Goal: Task Accomplishment & Management: Use online tool/utility

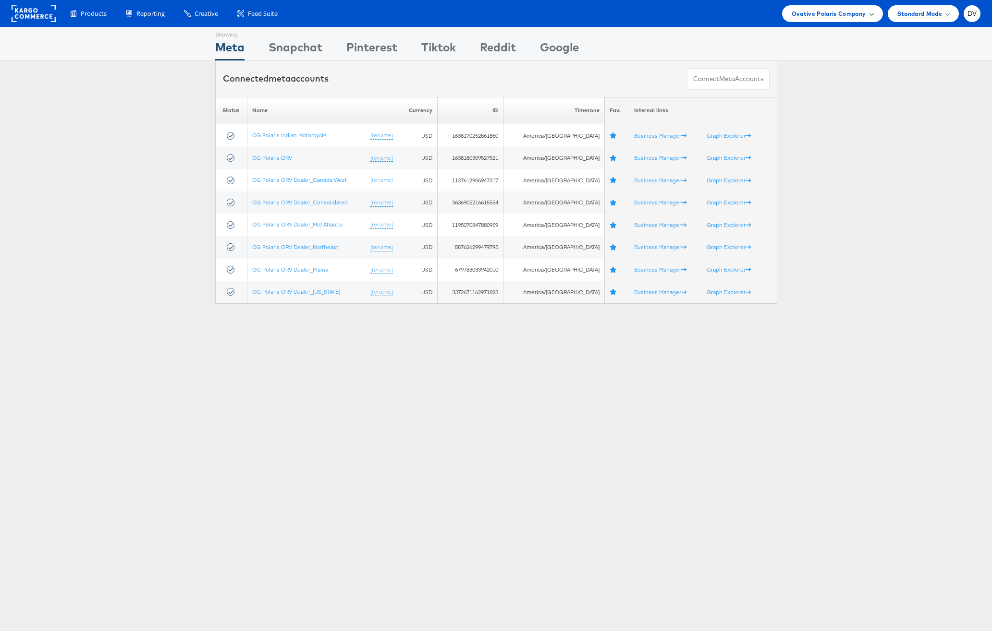
click at [805, 18] on span "Ovative Polaris Company" at bounding box center [828, 14] width 74 height 10
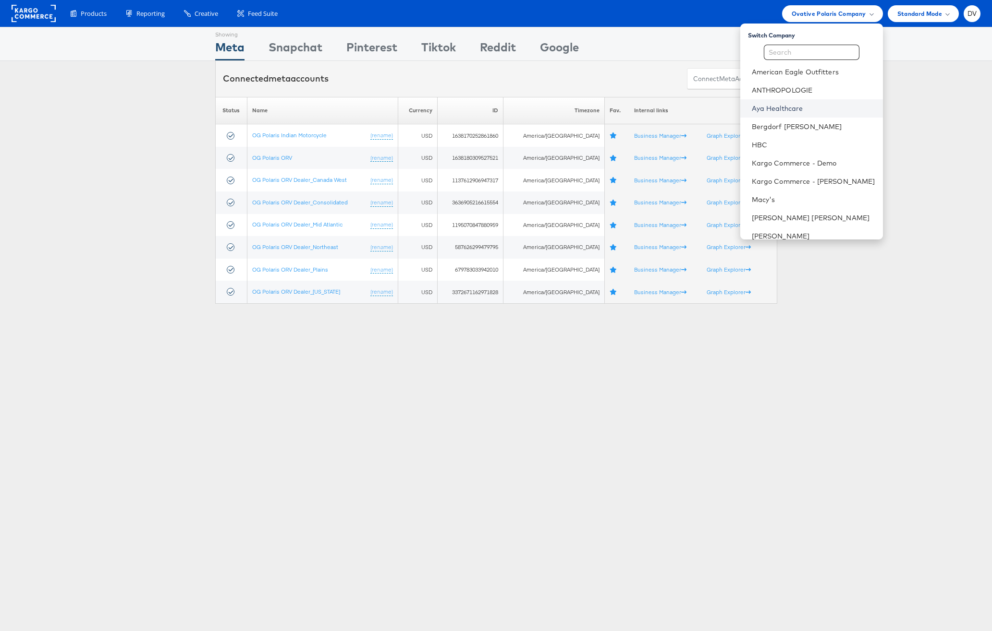
click at [799, 108] on link "Aya Healthcare" at bounding box center [812, 109] width 123 height 10
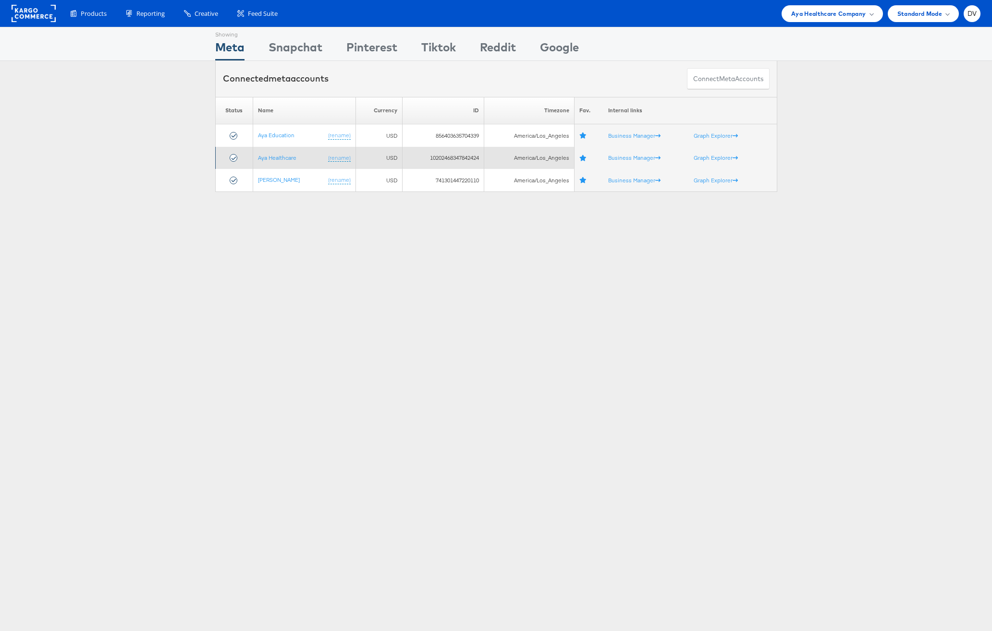
click at [289, 163] on td "Aya Healthcare (rename)" at bounding box center [304, 158] width 103 height 23
click at [288, 159] on link "Aya Healthcare" at bounding box center [277, 157] width 38 height 7
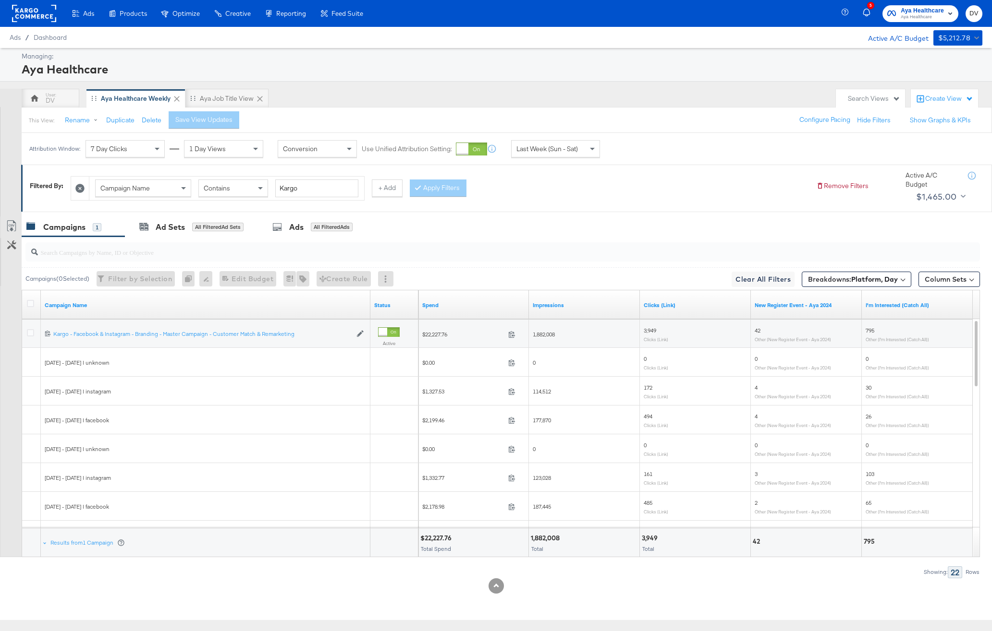
click at [248, 247] on input "search" at bounding box center [465, 248] width 854 height 19
type input "Kargo"
click at [31, 332] on icon at bounding box center [30, 332] width 7 height 7
click at [0, 0] on input "checkbox" at bounding box center [0, 0] width 0 height 0
click at [279, 237] on div "Ads for 1 Campaign" at bounding box center [307, 227] width 113 height 21
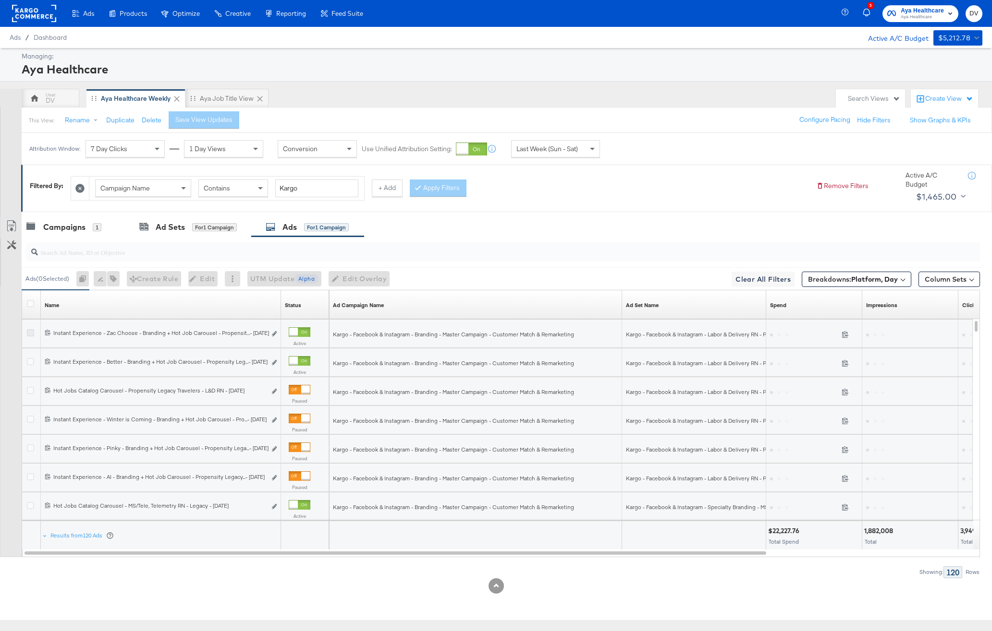
click at [30, 335] on icon at bounding box center [30, 332] width 7 height 7
click at [0, 0] on input "checkbox" at bounding box center [0, 0] width 0 height 0
click at [375, 279] on span "Edit Overlay Edit overlays for 1 ad" at bounding box center [349, 279] width 55 height 12
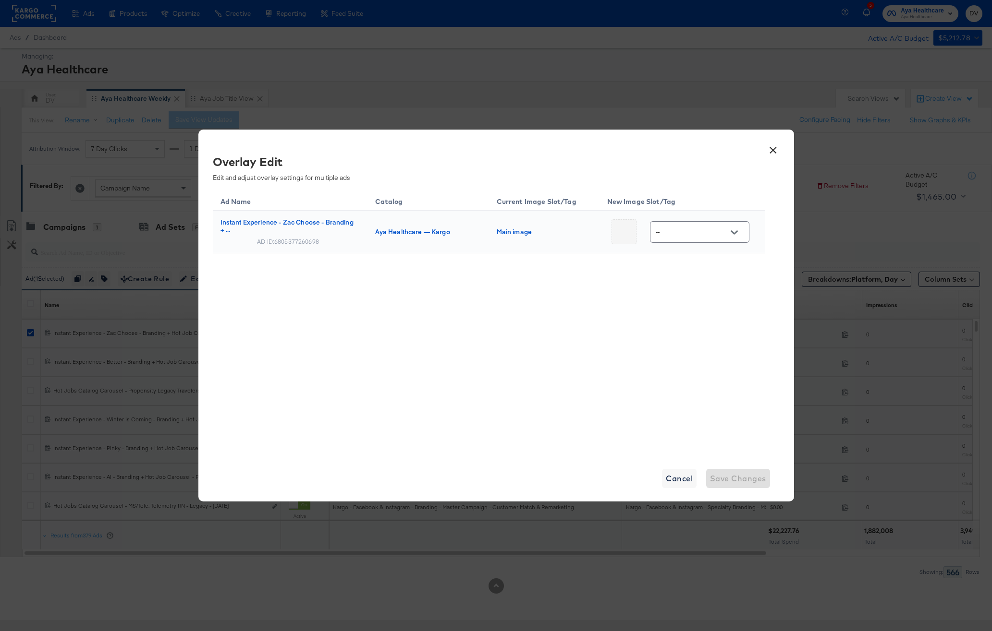
click at [740, 232] on div at bounding box center [734, 232] width 20 height 14
click at [736, 234] on button "Open" at bounding box center [733, 232] width 14 height 14
click at [694, 291] on div "Slot_1" at bounding box center [692, 292] width 40 height 10
type input "Slot_1"
click at [681, 294] on div "Ad Name Catalog Current Image Slot/Tag New Image Slot/Tag Instant Experience - …" at bounding box center [489, 246] width 552 height 112
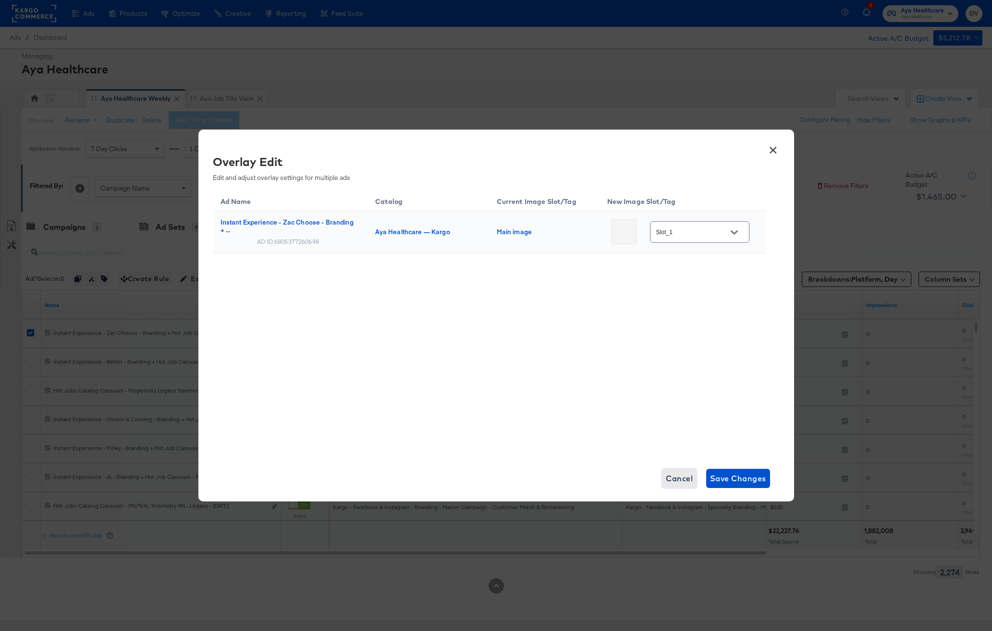
click at [675, 474] on span "Cancel" at bounding box center [679, 478] width 27 height 13
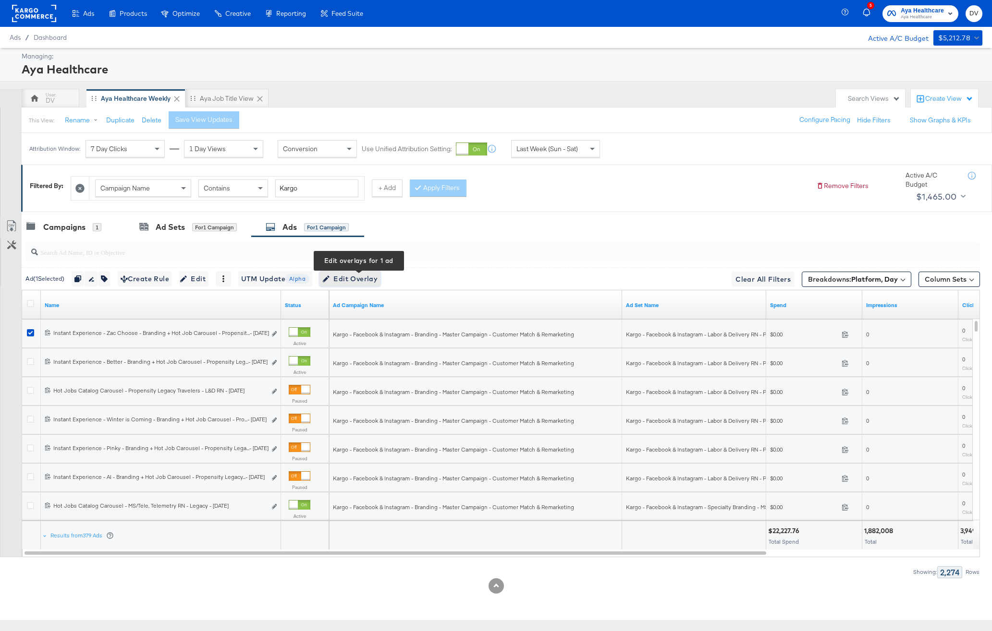
click at [329, 277] on icon "button" at bounding box center [326, 279] width 7 height 7
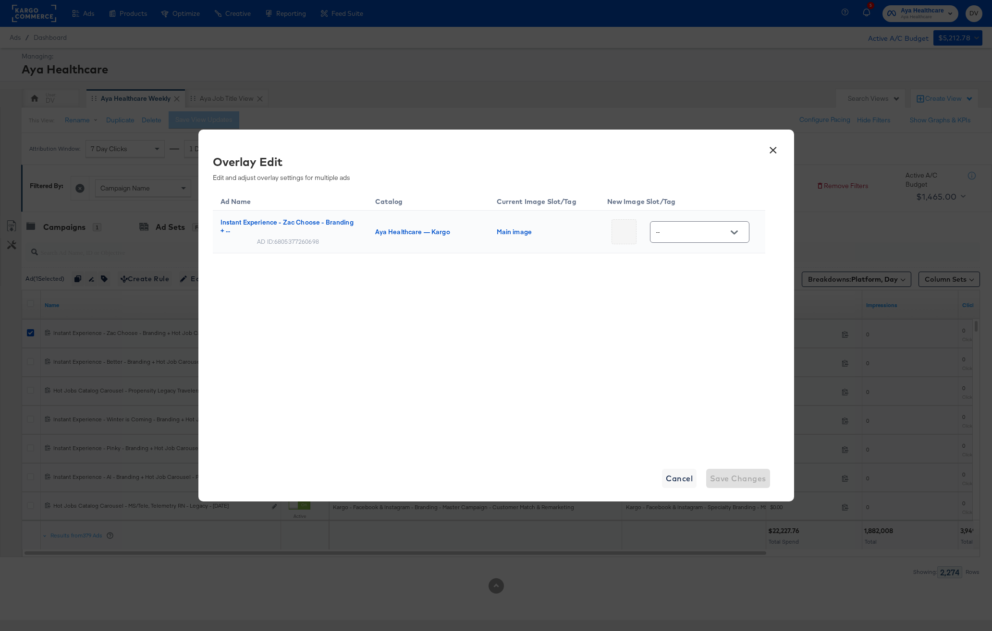
click at [720, 232] on div "--" at bounding box center [699, 232] width 99 height 22
click at [693, 290] on div "Slot_1" at bounding box center [692, 292] width 40 height 10
type input "Slot_1"
click at [541, 300] on div "Ad Name Catalog Current Image Slot/Tag New Image Slot/Tag Instant Experience - …" at bounding box center [489, 246] width 552 height 112
click at [675, 480] on span "Cancel" at bounding box center [679, 478] width 27 height 13
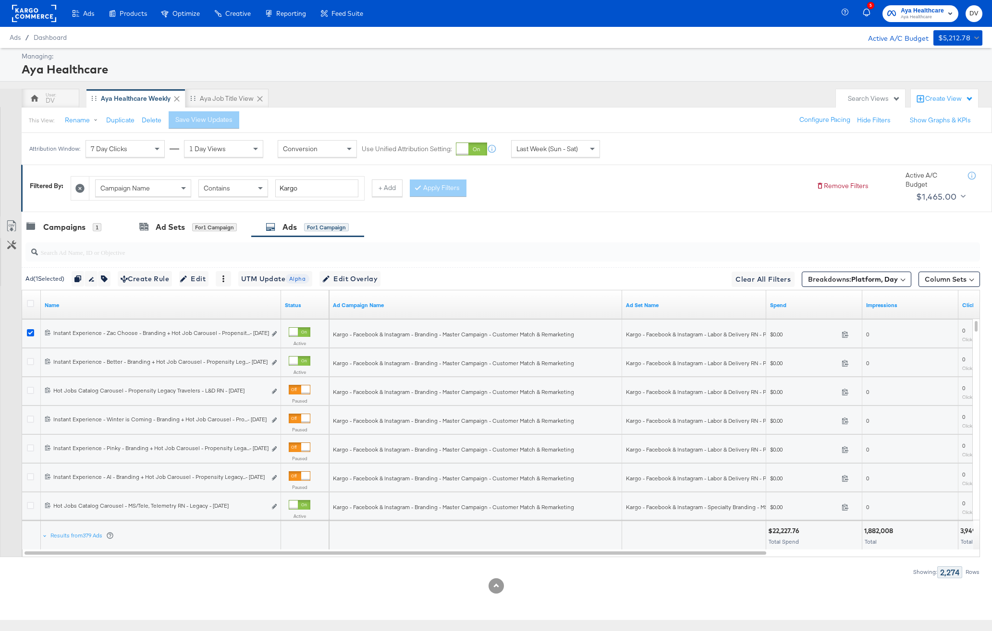
click at [33, 330] on icon at bounding box center [30, 332] width 7 height 7
click at [0, 0] on input "checkbox" at bounding box center [0, 0] width 0 height 0
